Goal: Information Seeking & Learning: Learn about a topic

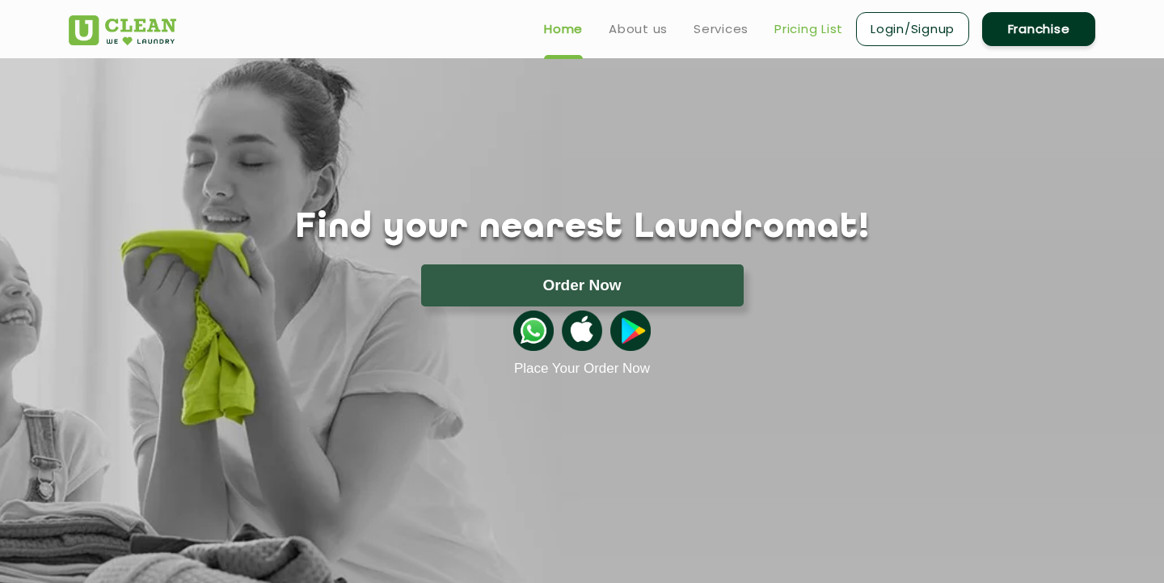
click at [818, 25] on link "Pricing List" at bounding box center [808, 28] width 69 height 19
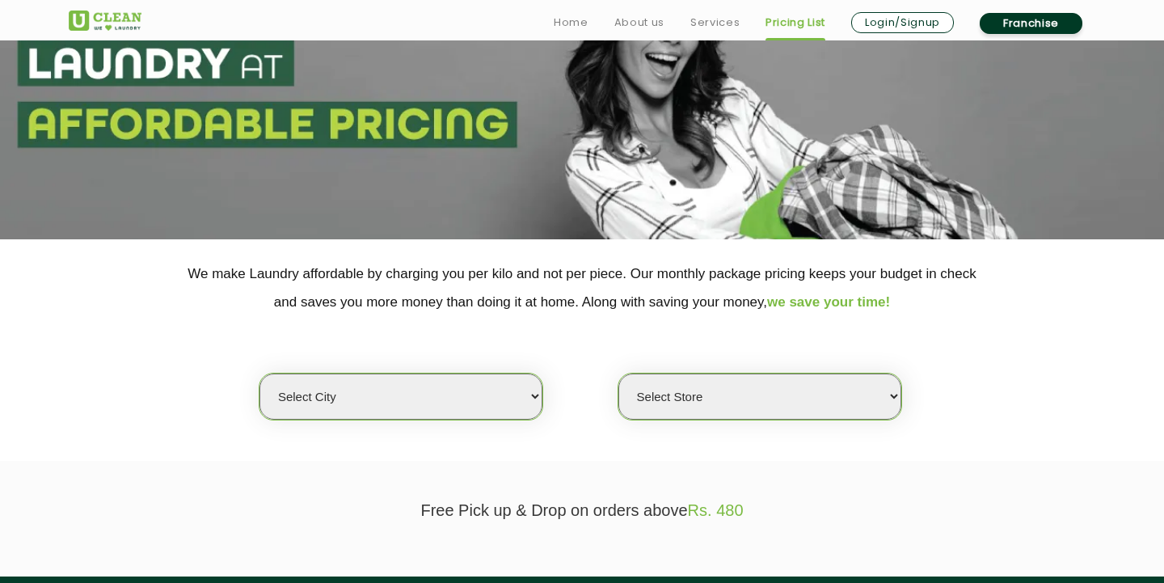
scroll to position [204, 0]
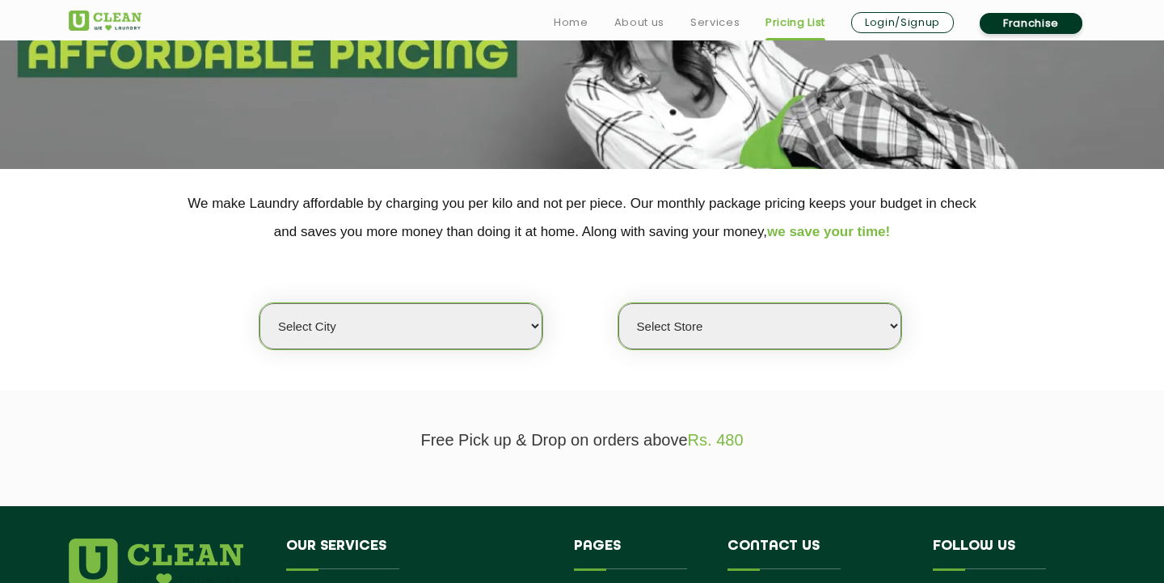
click at [440, 311] on select "Select city [GEOGRAPHIC_DATA] [GEOGRAPHIC_DATA] [GEOGRAPHIC_DATA] [GEOGRAPHIC_D…" at bounding box center [400, 326] width 283 height 46
select select "16"
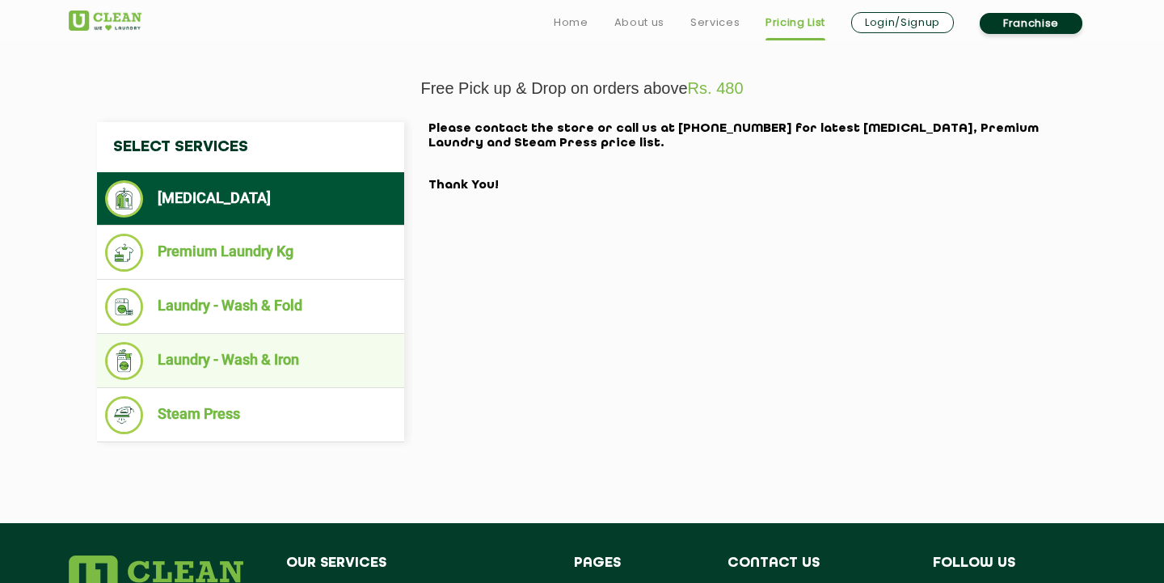
scroll to position [579, 0]
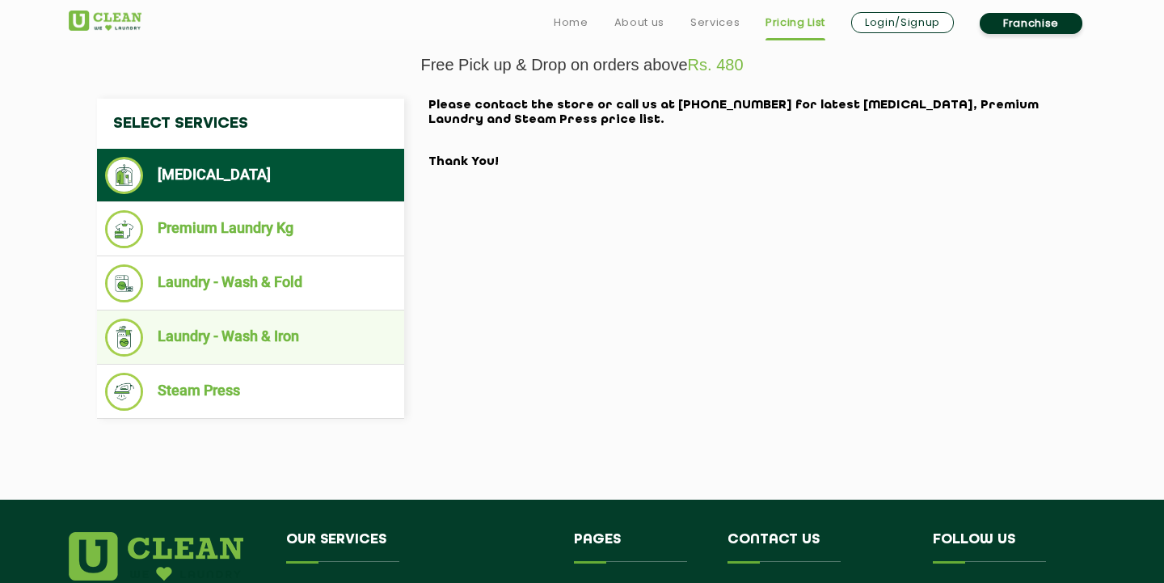
click at [272, 330] on li "Laundry - Wash & Iron" at bounding box center [250, 337] width 291 height 38
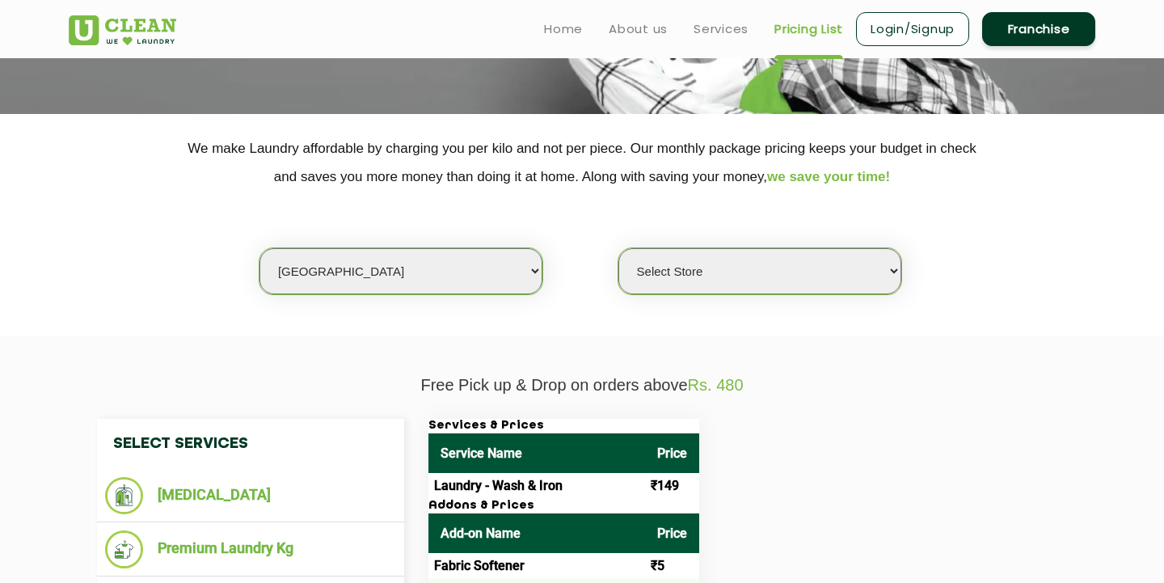
scroll to position [248, 0]
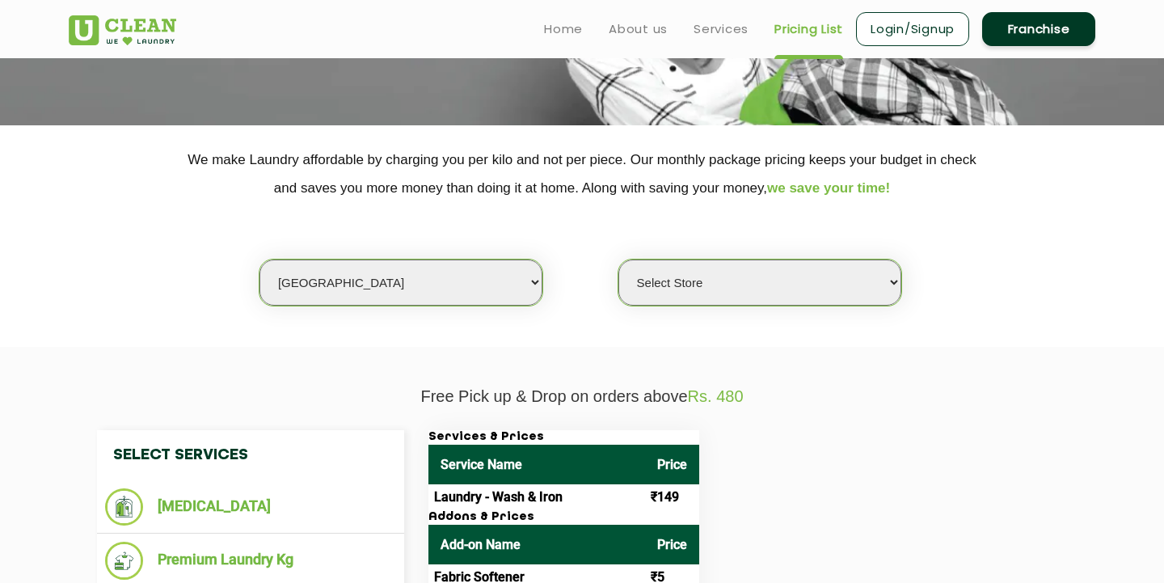
select select "474"
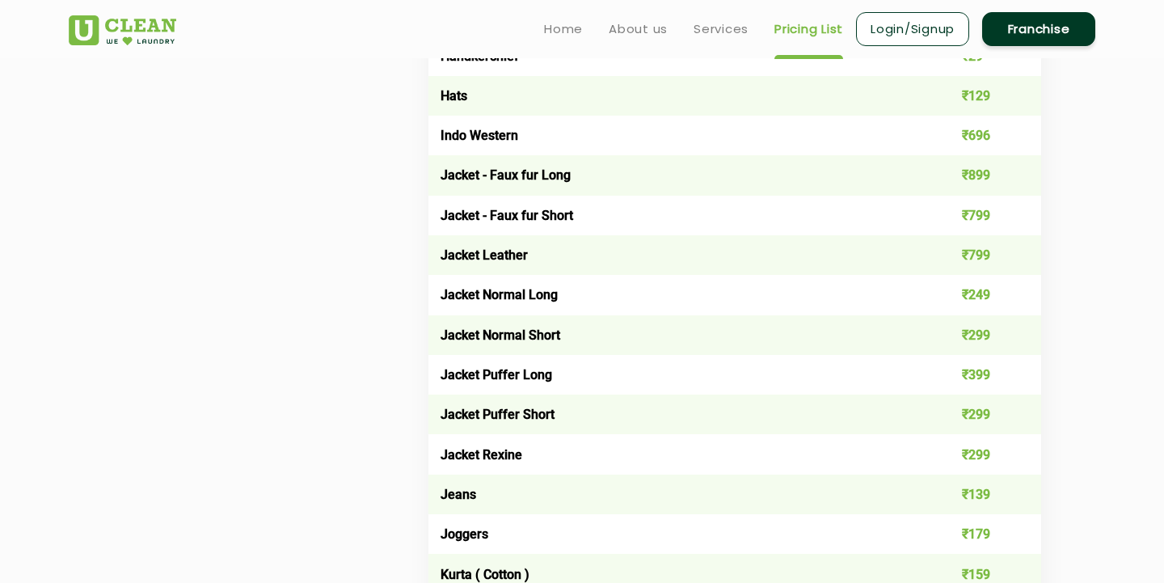
scroll to position [448, 0]
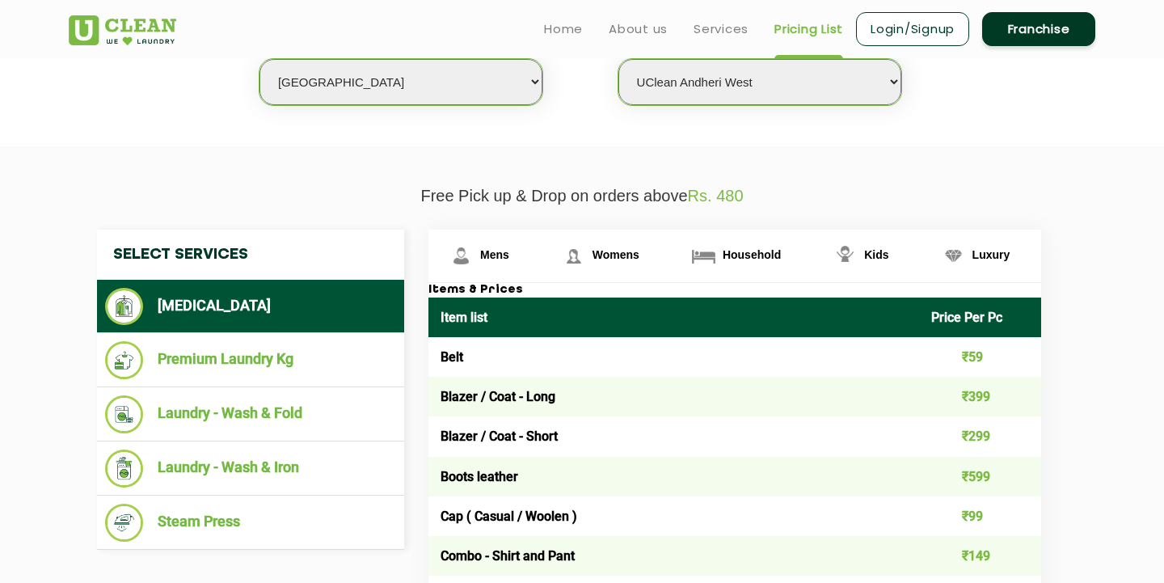
click at [667, 370] on td "Belt" at bounding box center [673, 357] width 490 height 40
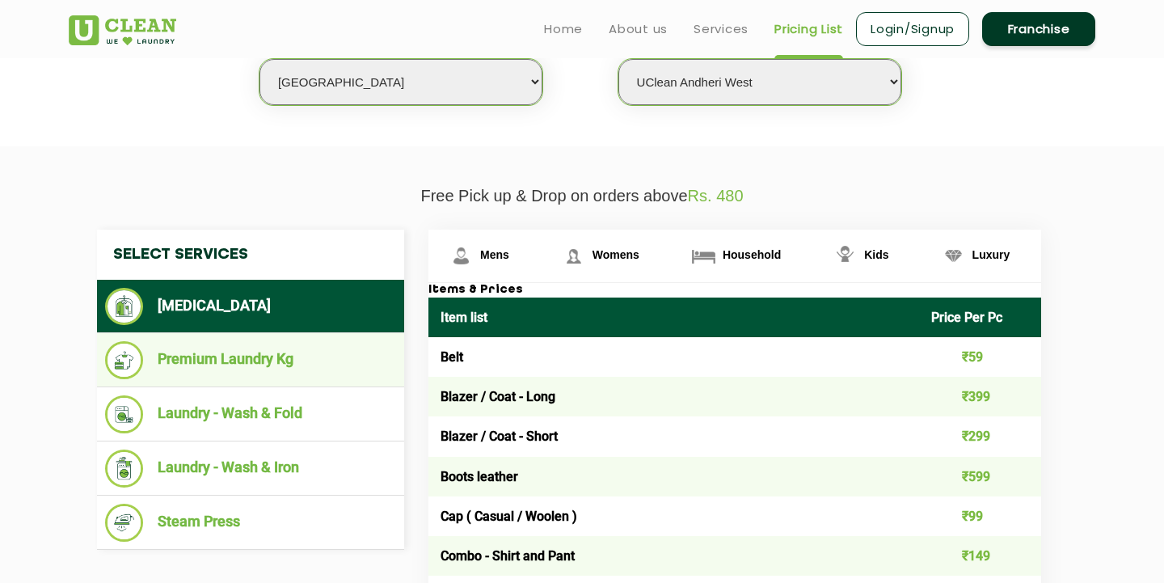
click at [268, 364] on li "Premium Laundry Kg" at bounding box center [250, 360] width 291 height 38
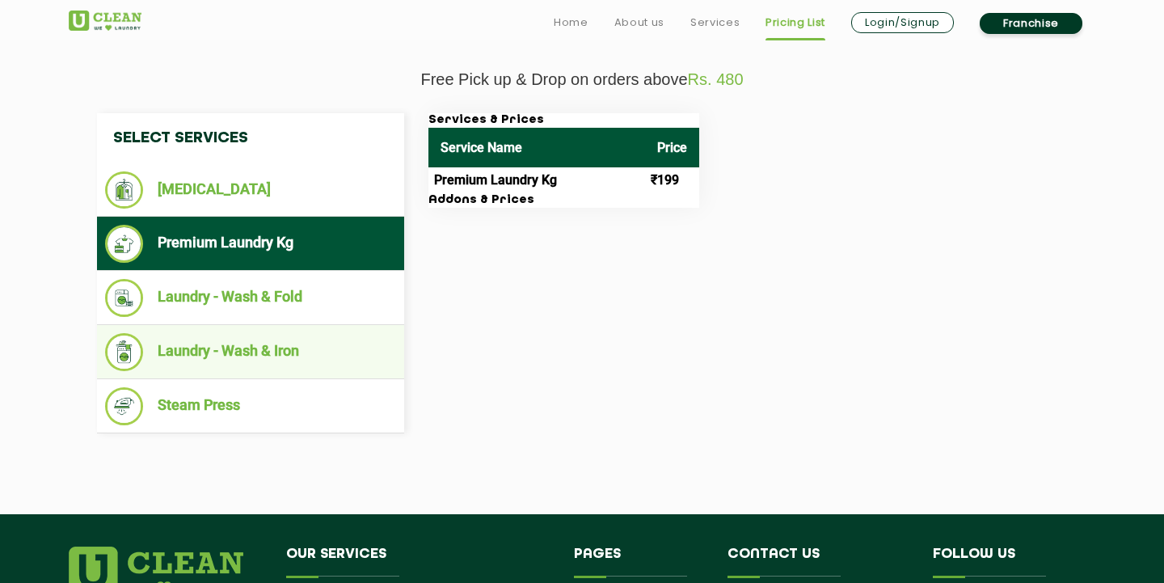
scroll to position [570, 0]
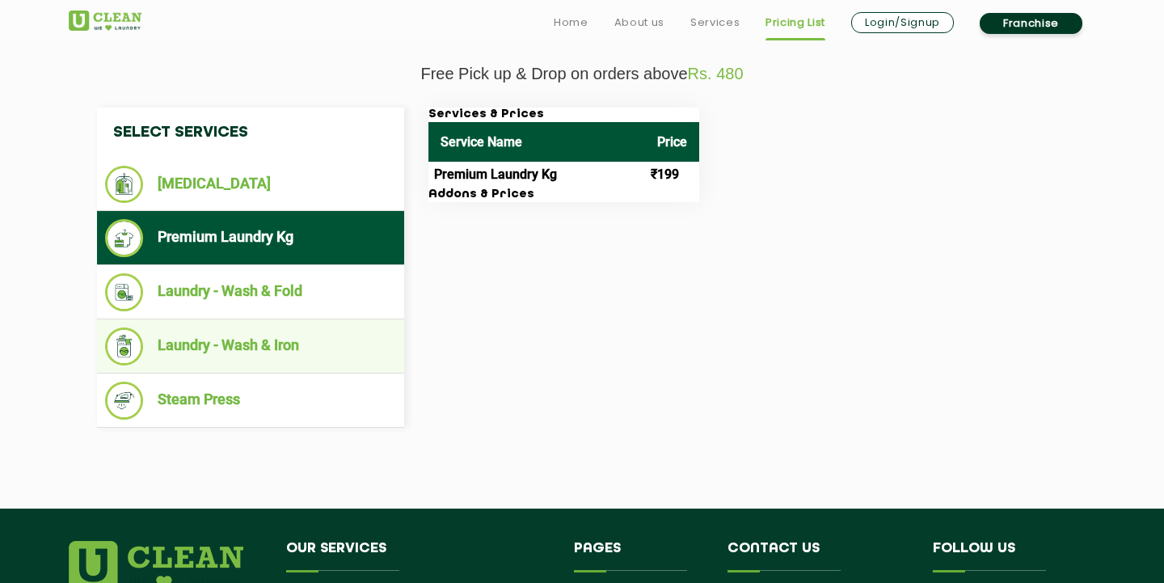
click at [299, 329] on li "Laundry - Wash & Iron" at bounding box center [250, 346] width 291 height 38
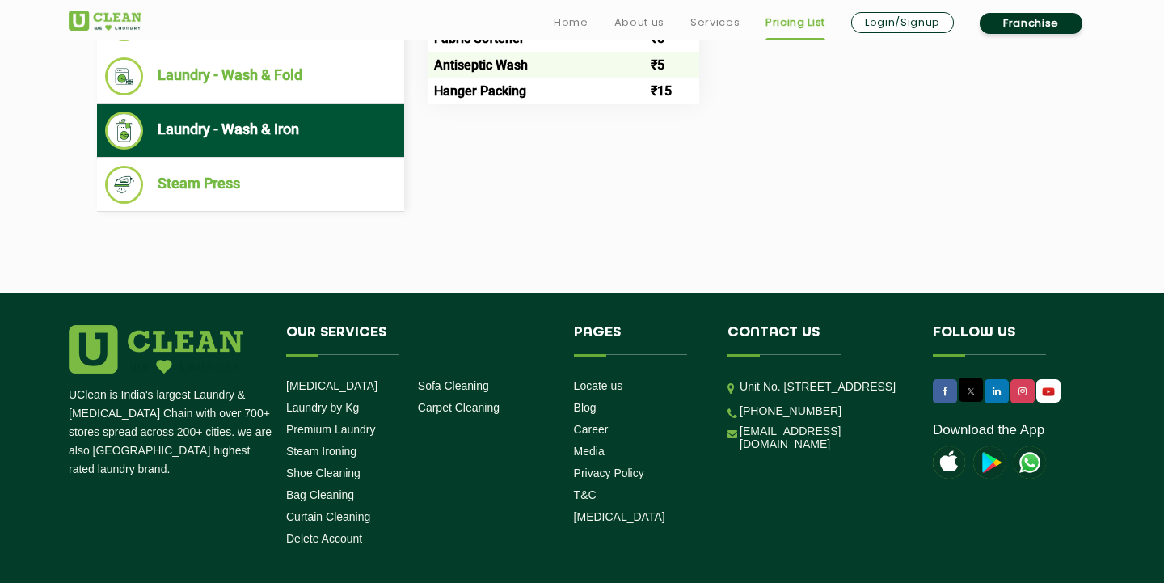
scroll to position [789, 0]
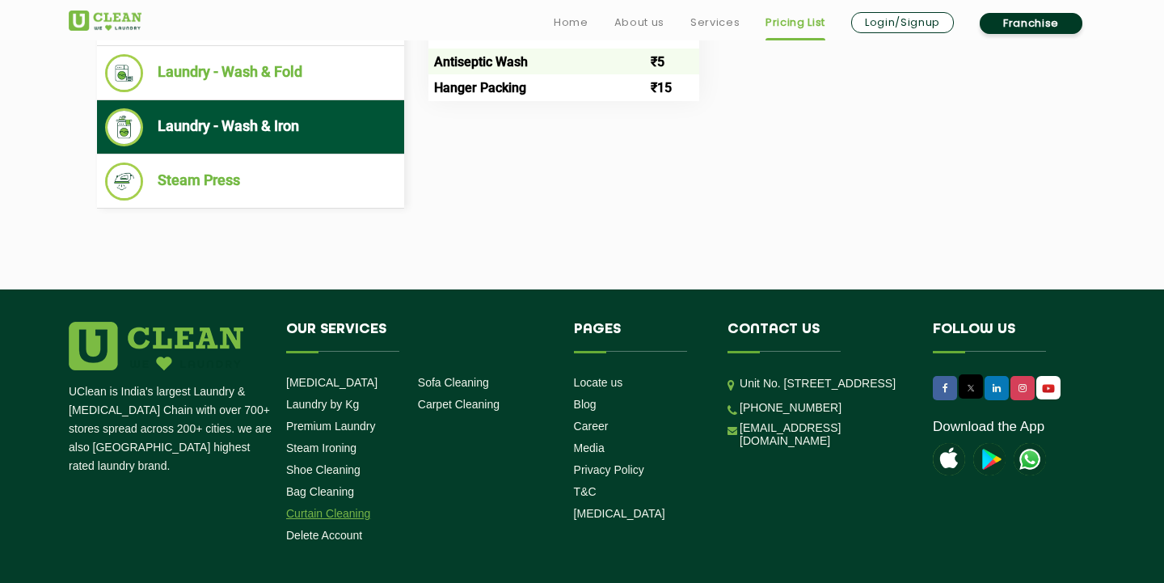
click at [339, 510] on link "Curtain Cleaning" at bounding box center [328, 513] width 84 height 13
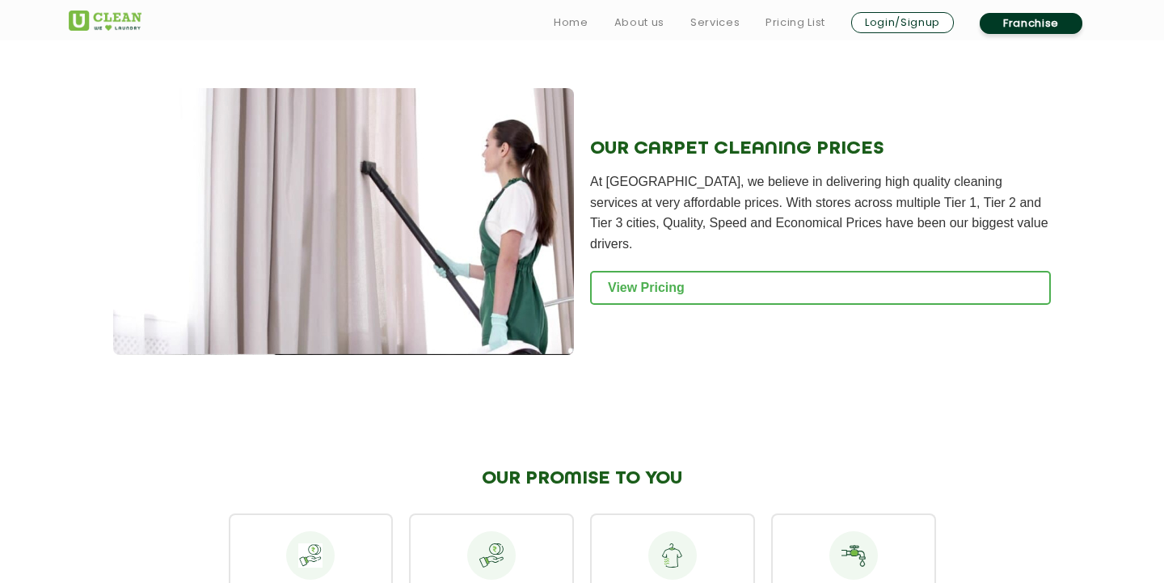
scroll to position [1655, 0]
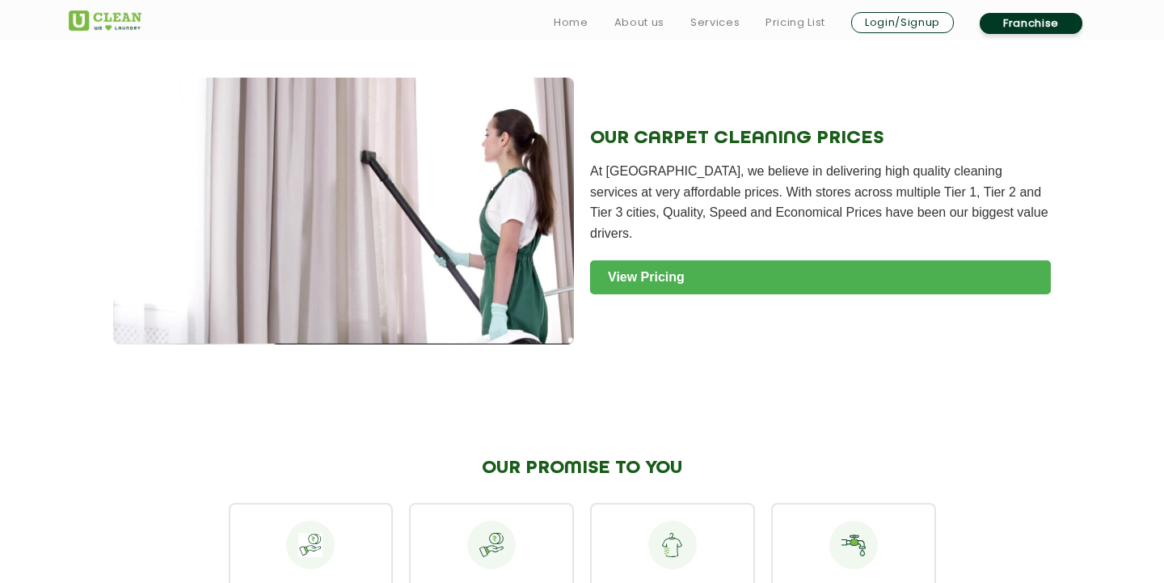
click at [623, 268] on link "View Pricing" at bounding box center [820, 277] width 461 height 34
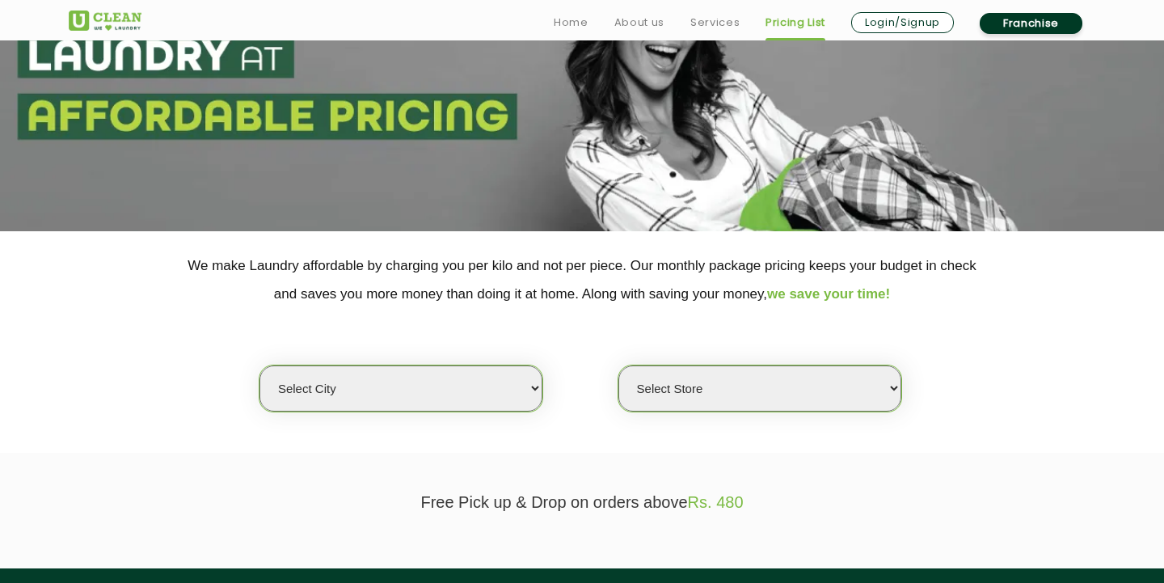
scroll to position [146, 0]
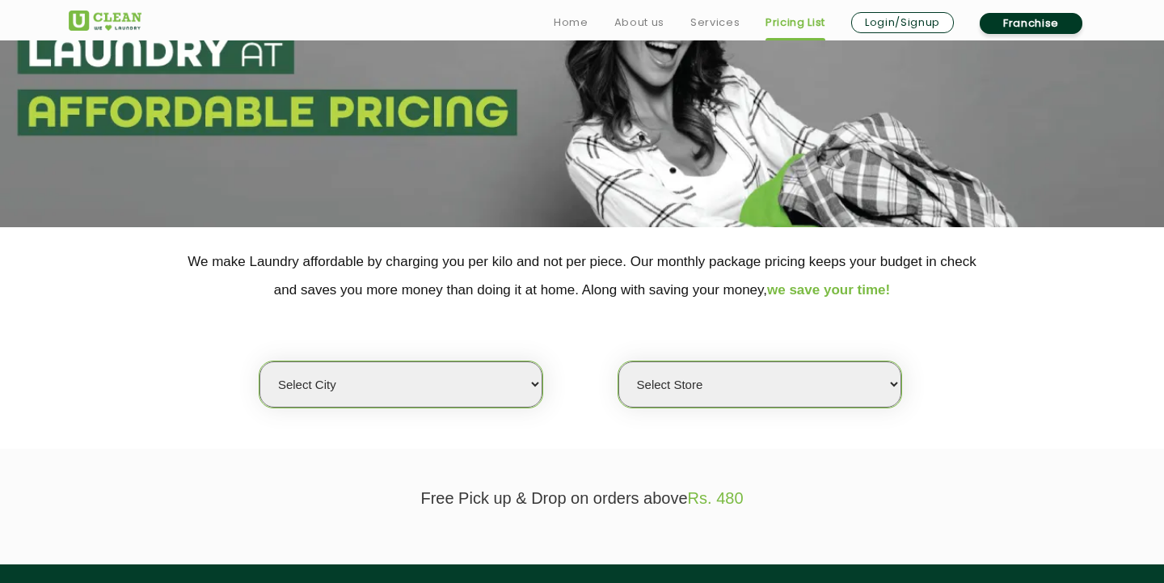
click at [385, 381] on div "Select city" at bounding box center [401, 384] width 284 height 48
click at [470, 373] on select "Select city [GEOGRAPHIC_DATA] [GEOGRAPHIC_DATA] [GEOGRAPHIC_DATA] [GEOGRAPHIC_D…" at bounding box center [400, 384] width 283 height 46
select select "16"
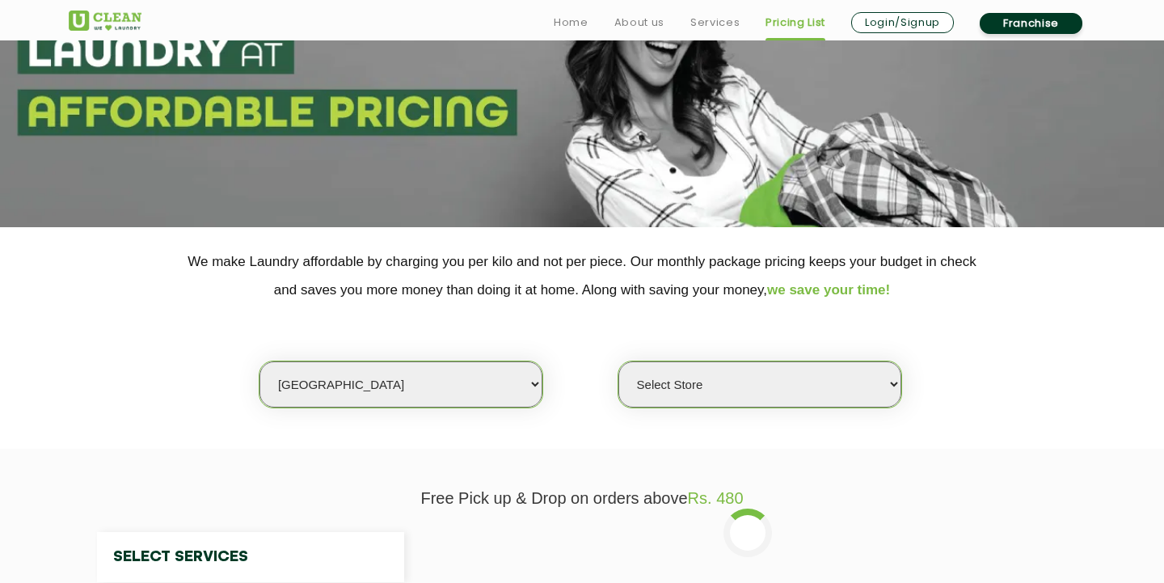
select select "0"
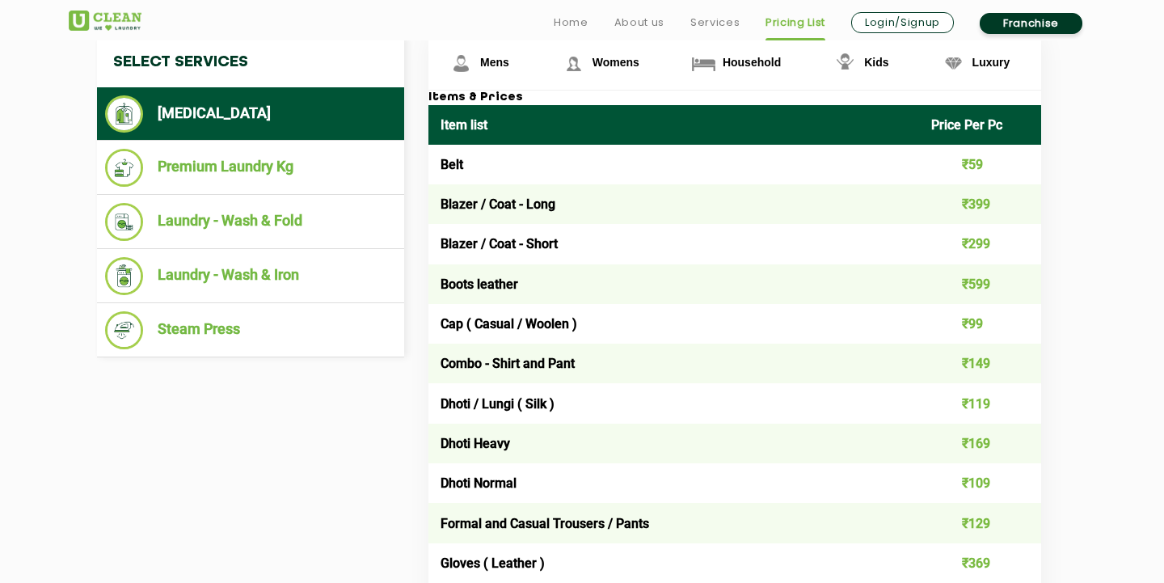
scroll to position [642, 0]
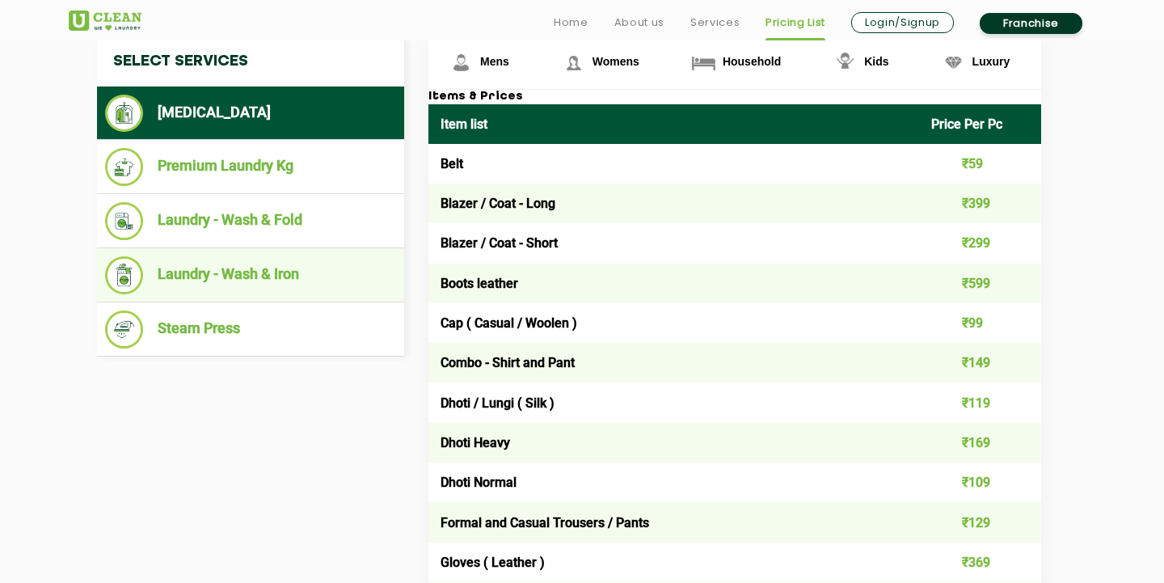
click at [302, 265] on li "Laundry - Wash & Iron" at bounding box center [250, 275] width 291 height 38
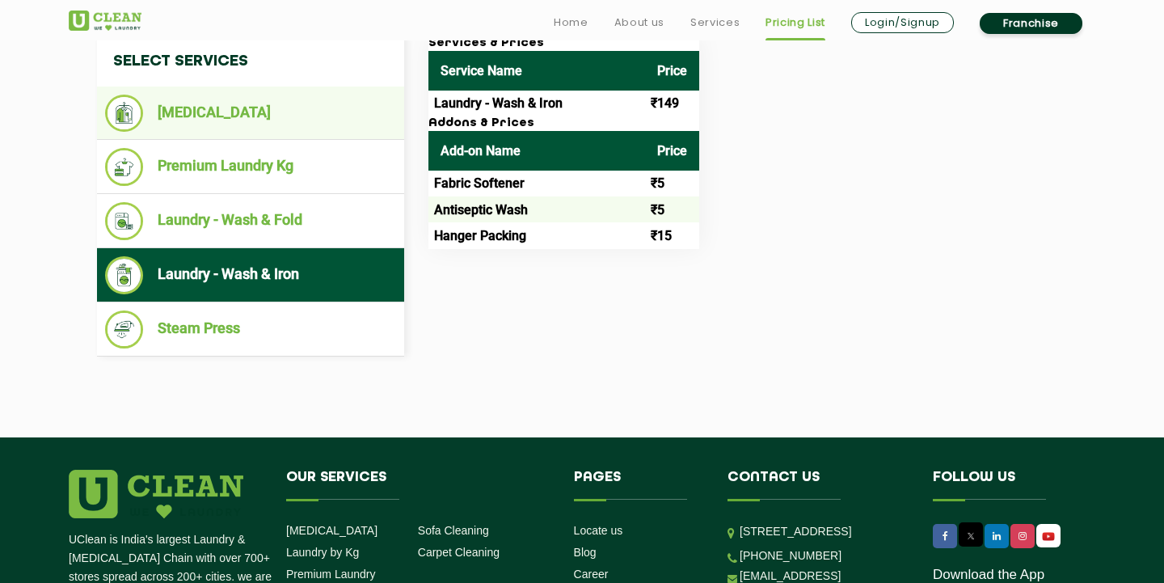
click at [242, 116] on li "[MEDICAL_DATA]" at bounding box center [250, 113] width 291 height 37
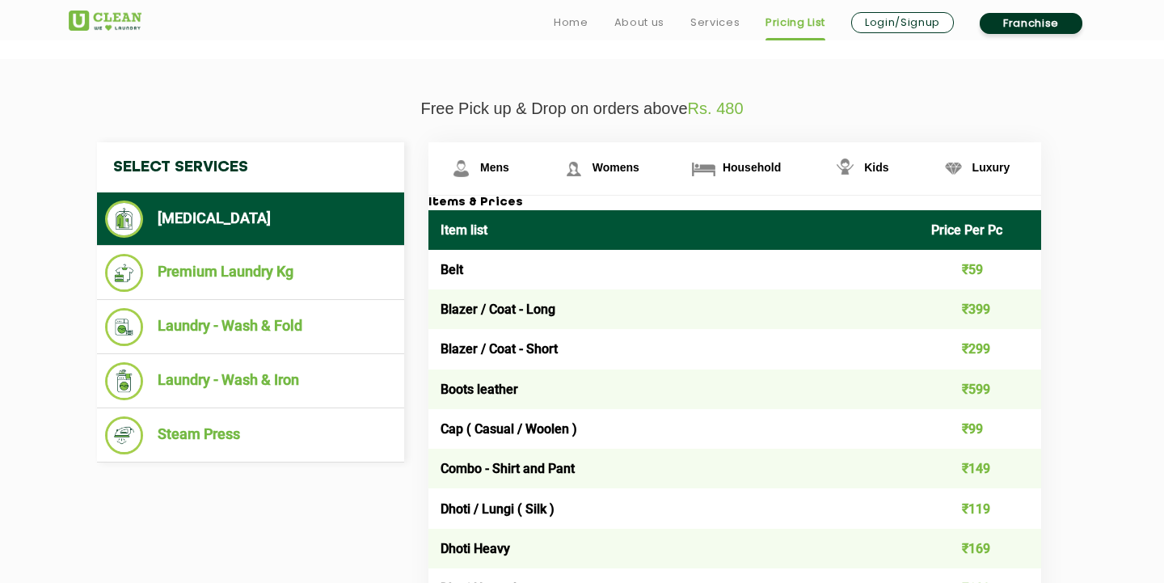
scroll to position [532, 0]
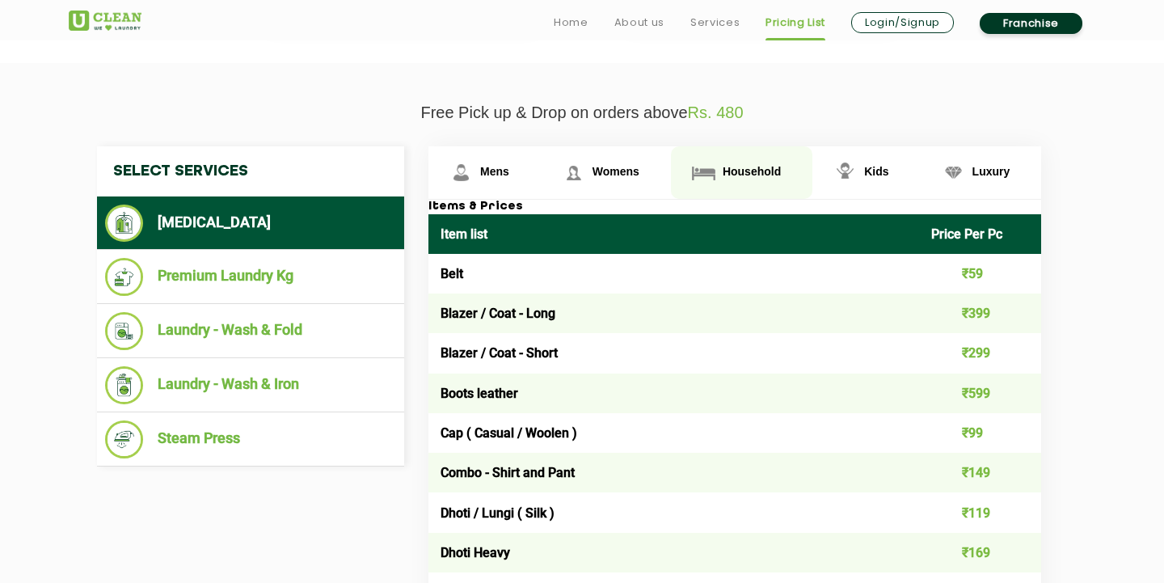
click at [729, 175] on link "Household" at bounding box center [741, 172] width 141 height 53
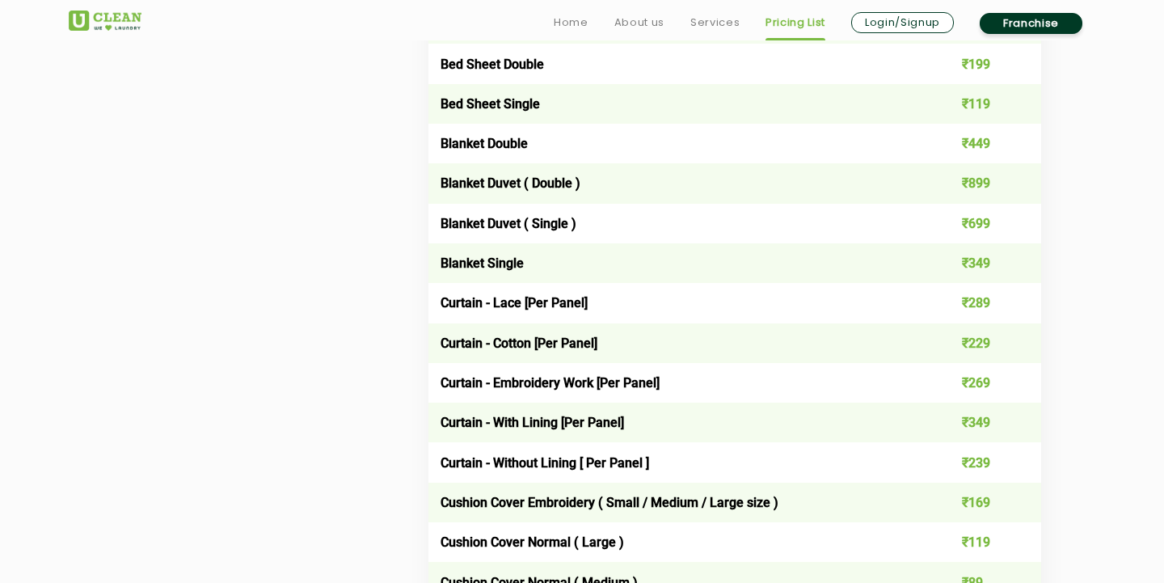
scroll to position [1220, 0]
